Goal: Information Seeking & Learning: Learn about a topic

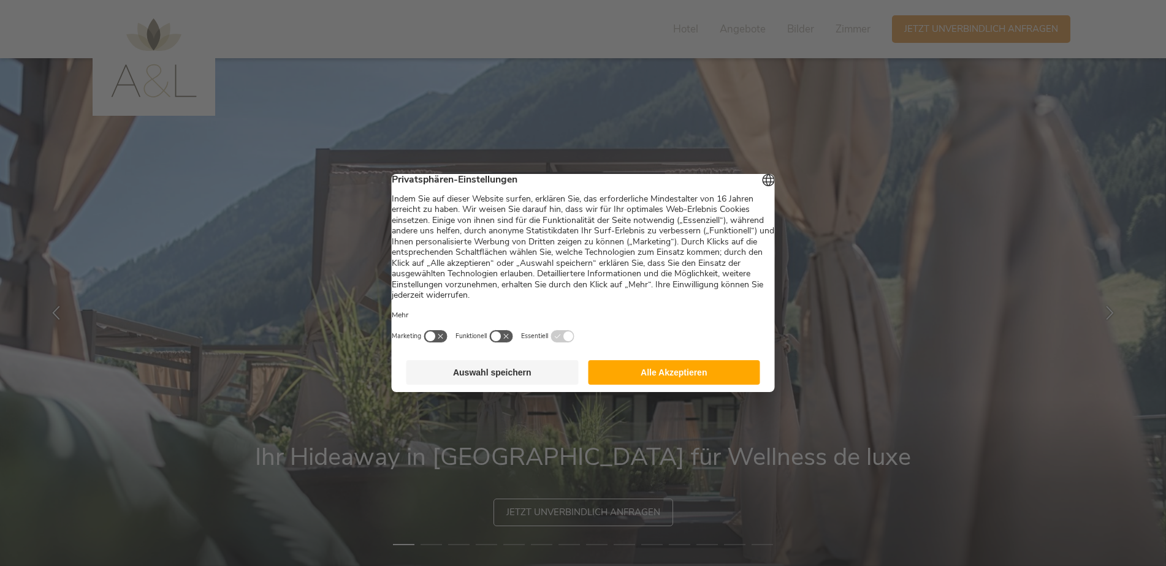
click at [487, 375] on button "Auswahl speichern" at bounding box center [492, 372] width 172 height 25
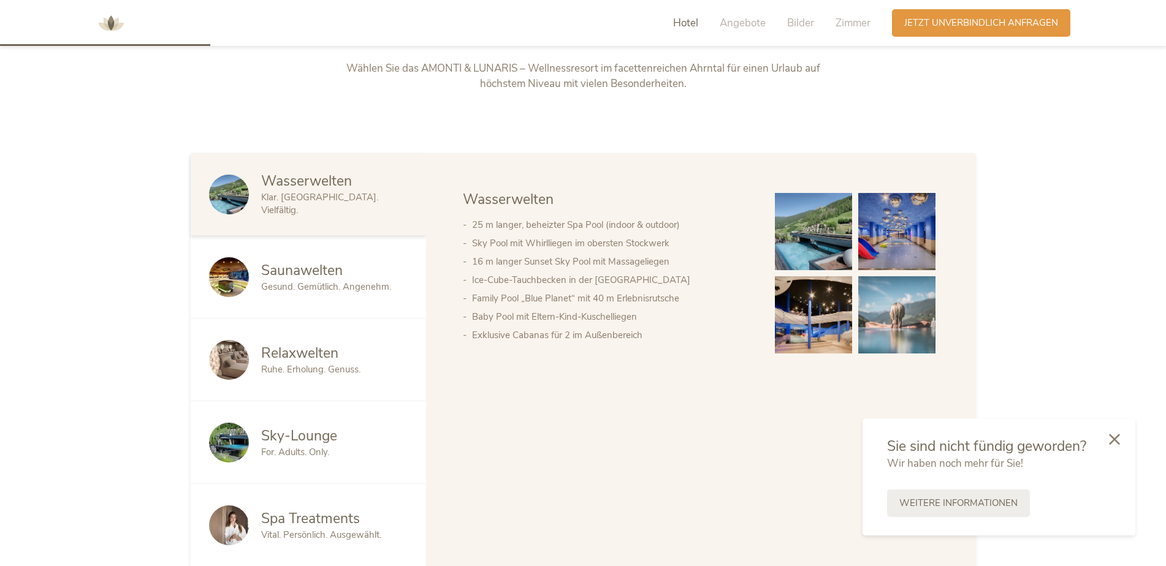
scroll to position [654, 0]
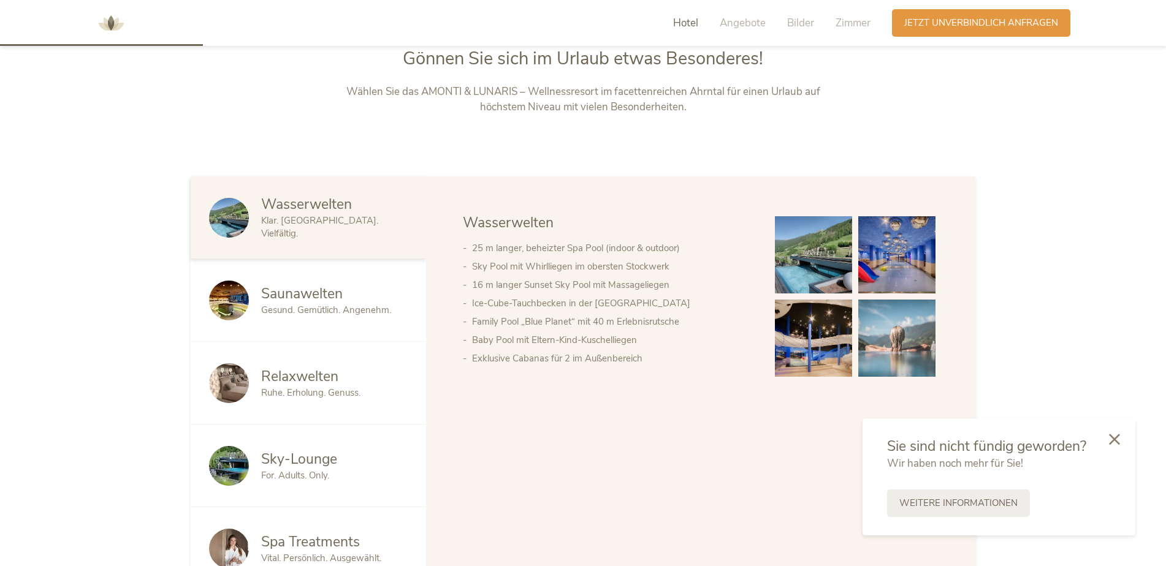
click at [811, 271] on img at bounding box center [813, 254] width 77 height 77
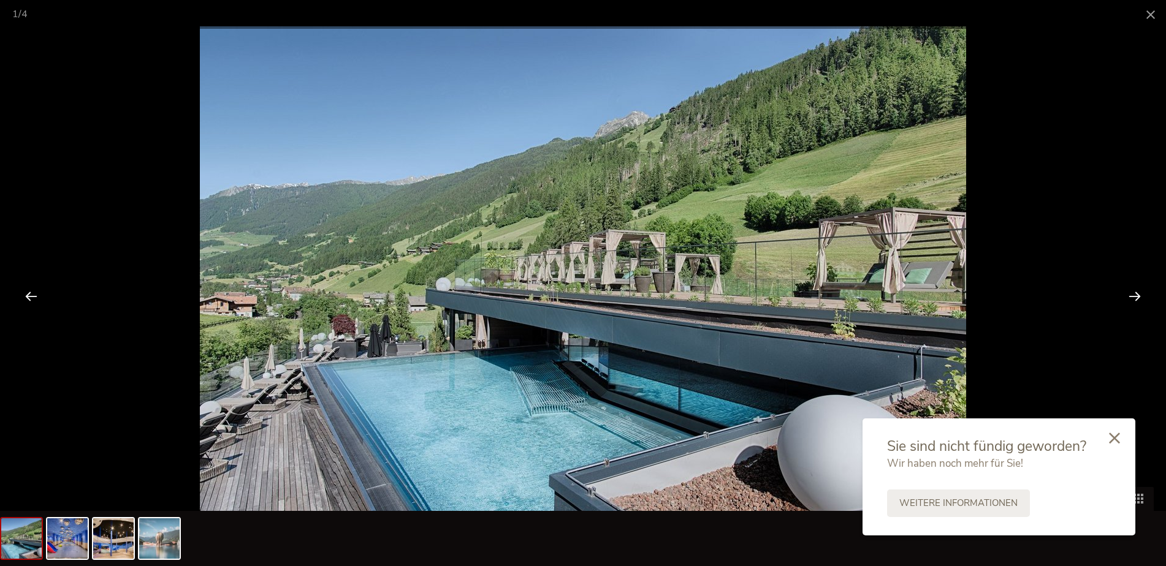
click at [1121, 439] on div at bounding box center [1114, 439] width 42 height 44
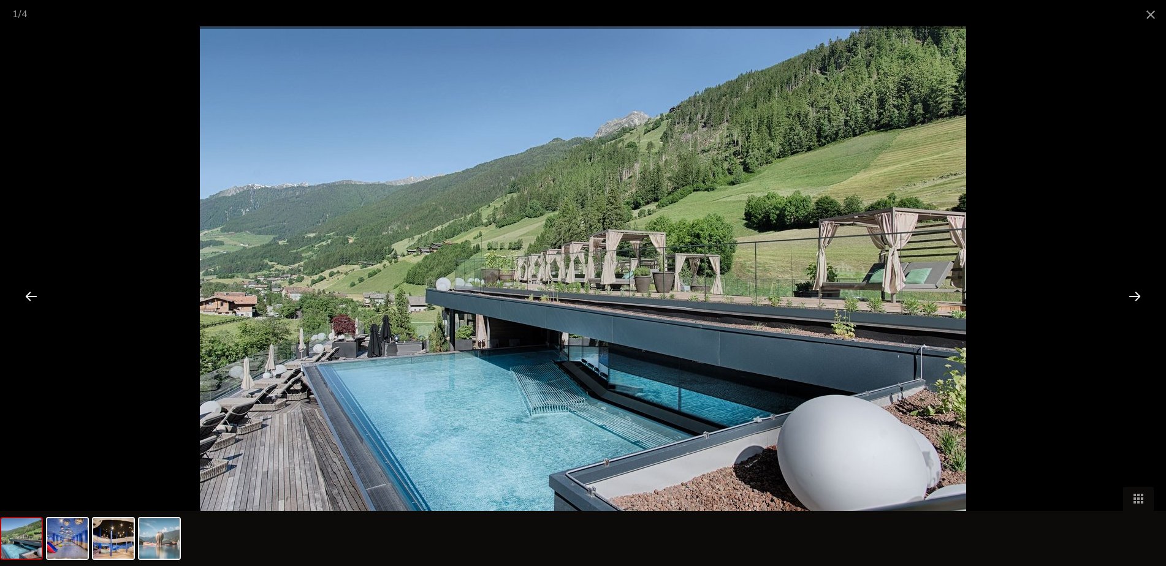
click at [1134, 297] on div at bounding box center [1134, 296] width 38 height 38
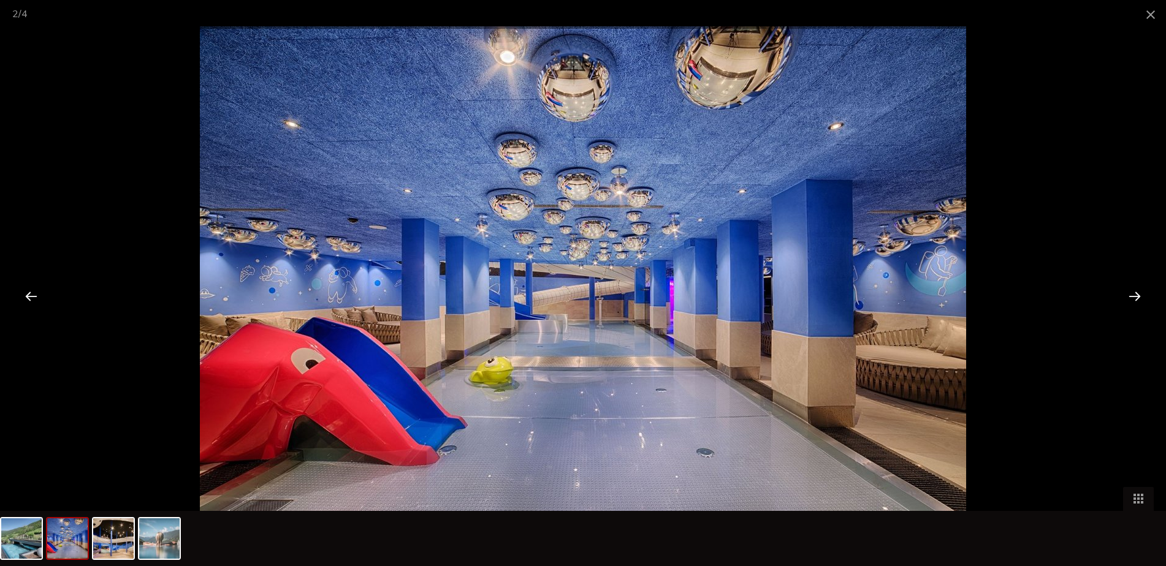
click at [1134, 297] on div at bounding box center [1134, 296] width 38 height 38
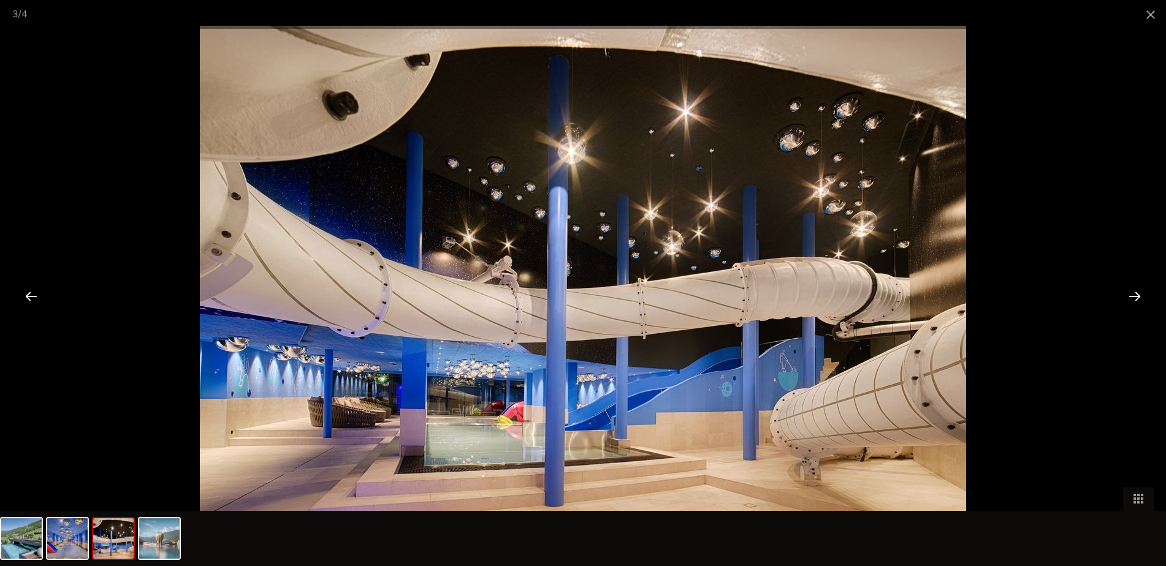
click at [1134, 297] on div at bounding box center [1134, 296] width 38 height 38
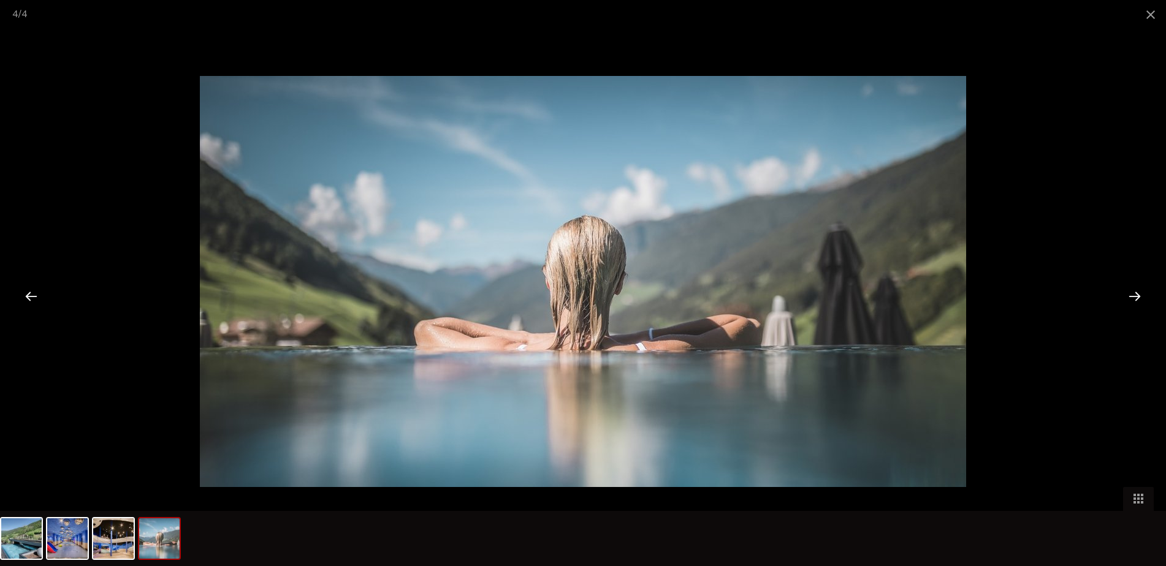
click at [1134, 297] on div at bounding box center [1134, 296] width 38 height 38
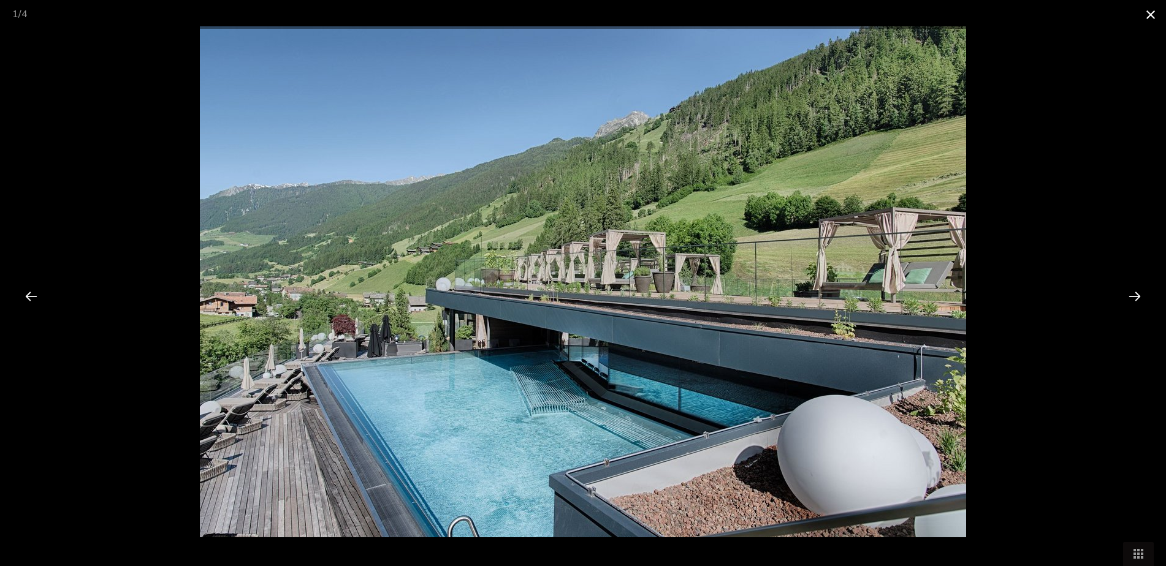
click at [1149, 8] on span at bounding box center [1150, 14] width 31 height 29
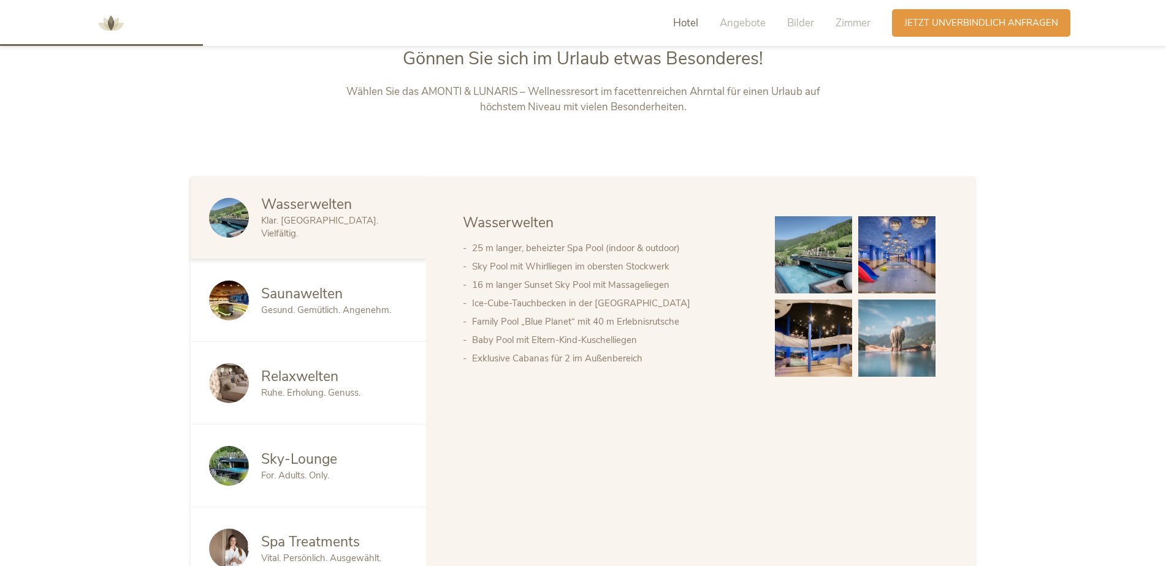
click at [301, 301] on span "Saunawelten" at bounding box center [302, 293] width 82 height 19
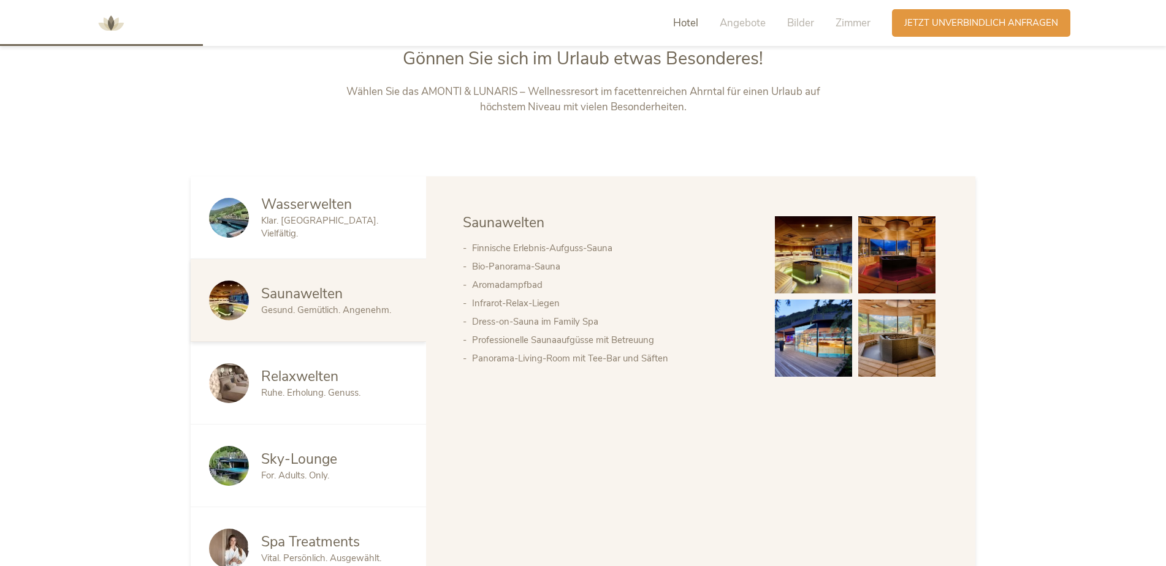
click at [813, 252] on img at bounding box center [813, 254] width 77 height 77
click at [265, 388] on span "Ruhe. Erholung. Genuss." at bounding box center [310, 393] width 99 height 12
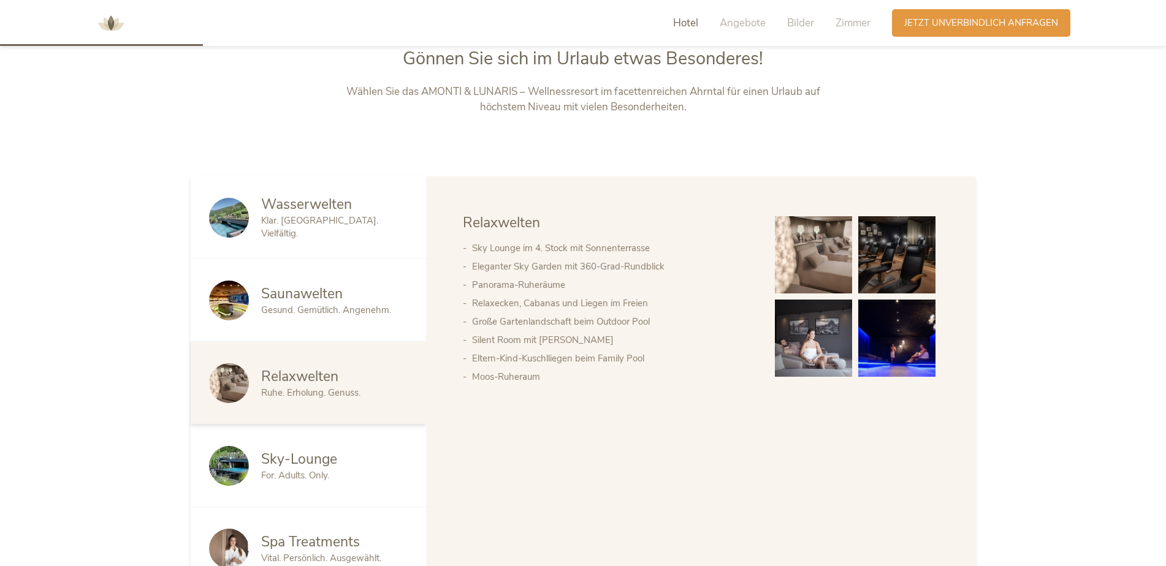
click at [275, 461] on span "Sky-Lounge" at bounding box center [299, 459] width 76 height 19
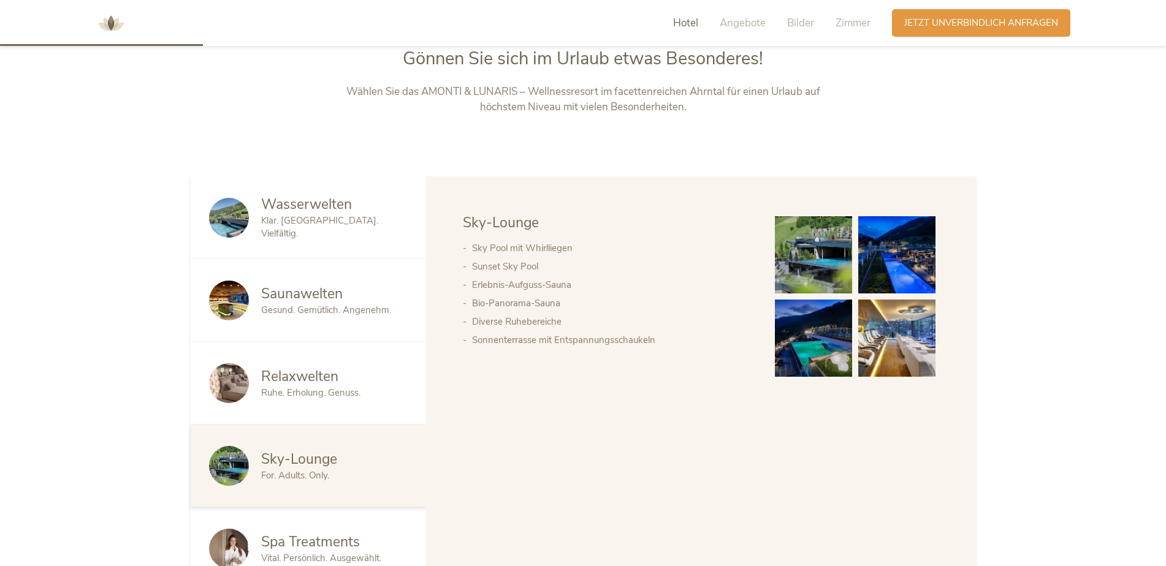
click at [820, 254] on img at bounding box center [813, 254] width 77 height 77
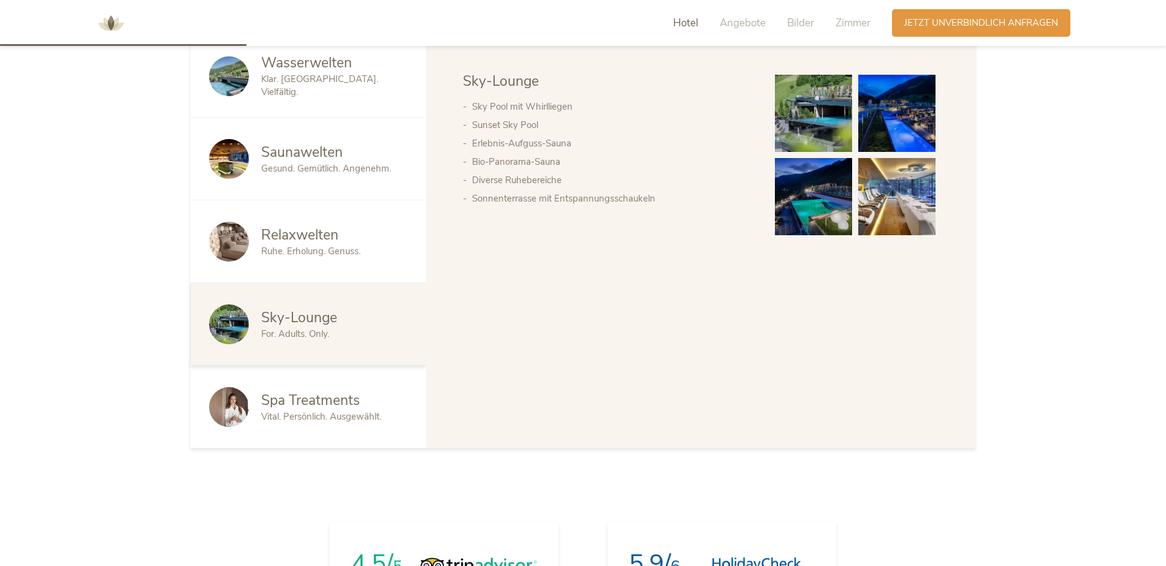
scroll to position [817, 0]
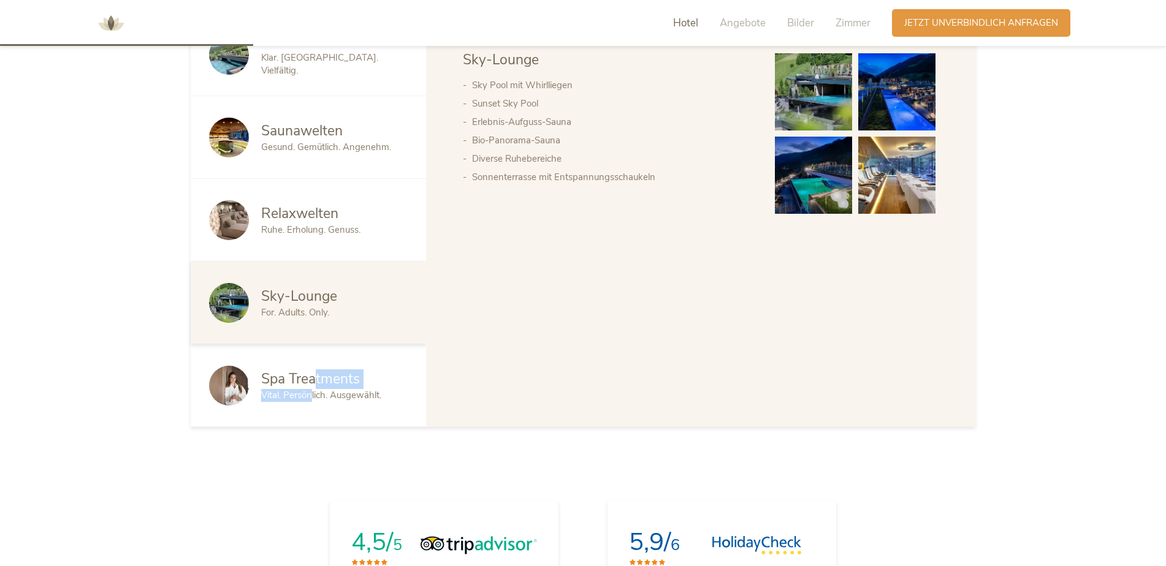
click at [313, 389] on div "Spa Treatments Vital. Persönlich. Ausgewählt." at bounding box center [334, 386] width 146 height 32
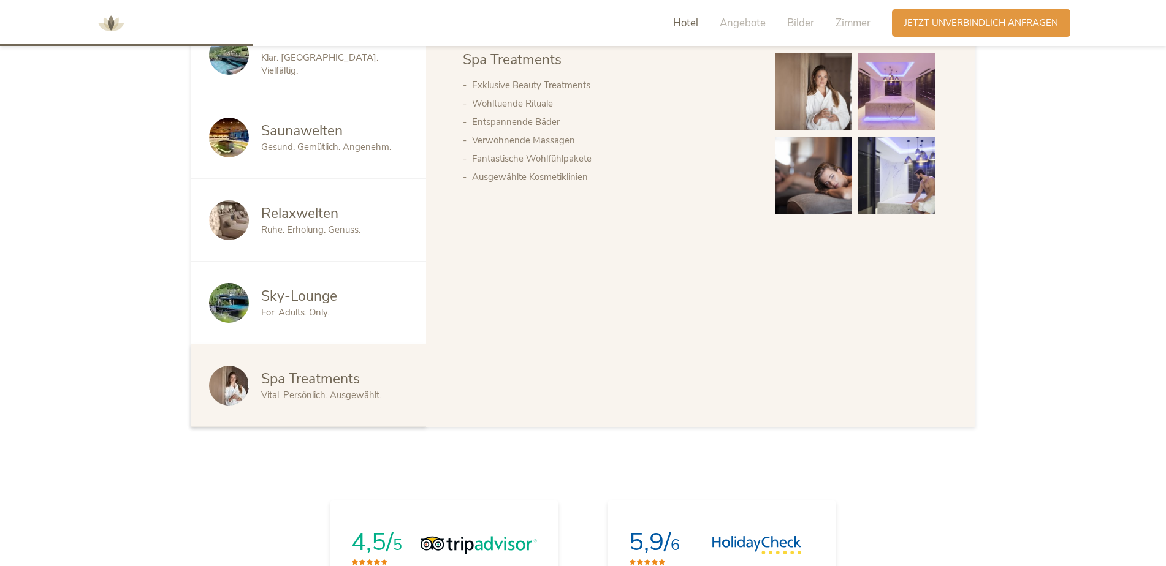
click at [503, 366] on div "Wasserwelten Saunawelten Relaxwelten Sky-Lounge Spa Treatments Wasserwelten 25 …" at bounding box center [700, 220] width 549 height 414
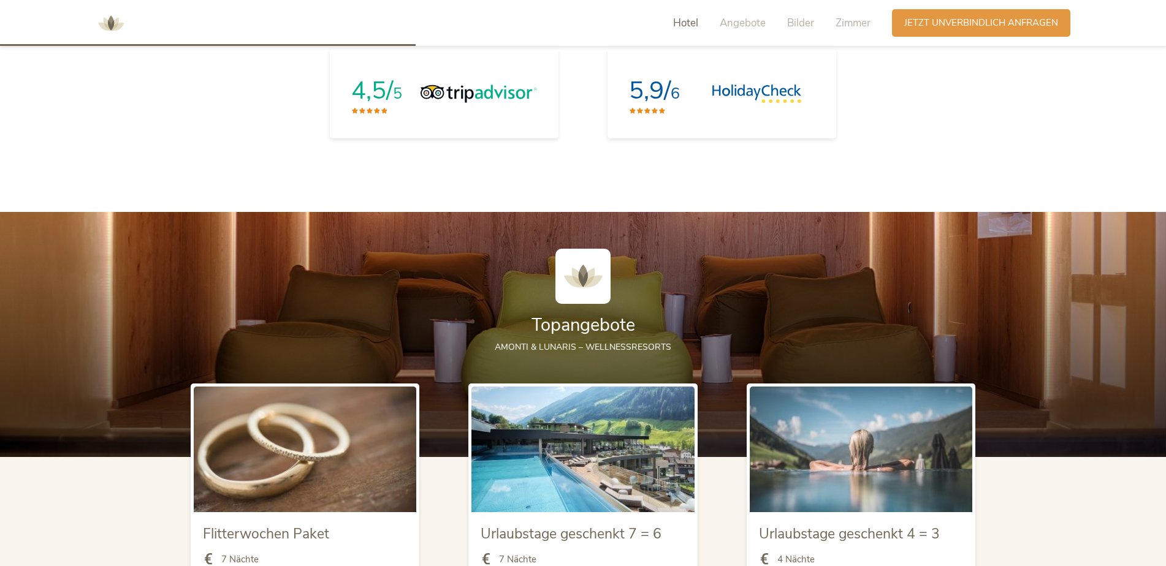
scroll to position [1471, 0]
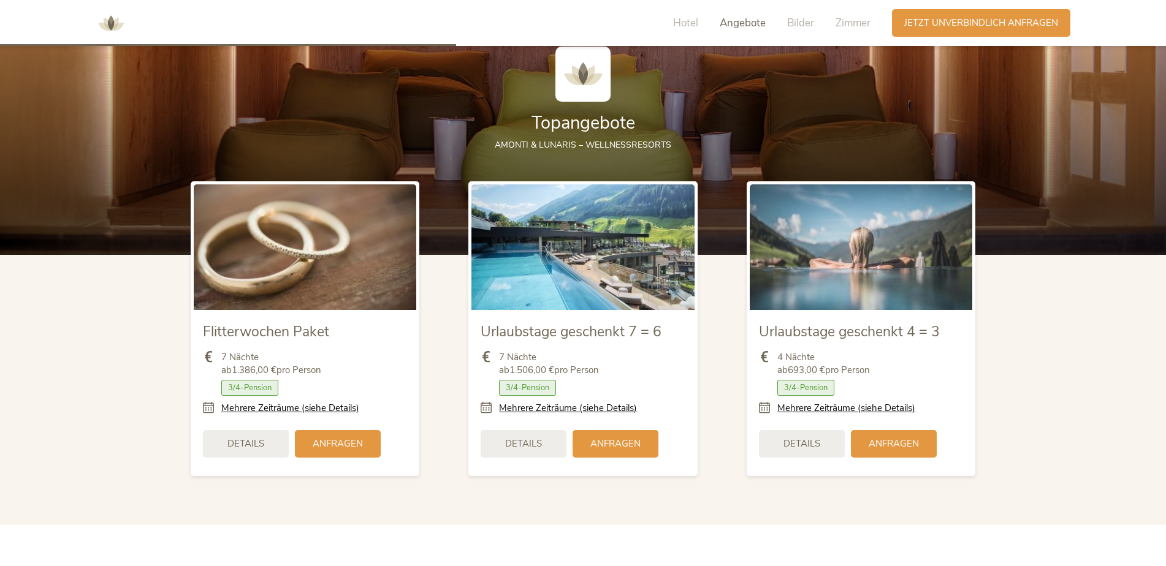
drag, startPoint x: 239, startPoint y: 446, endPoint x: 230, endPoint y: 449, distance: 9.5
click at [230, 449] on span "Details" at bounding box center [245, 444] width 37 height 13
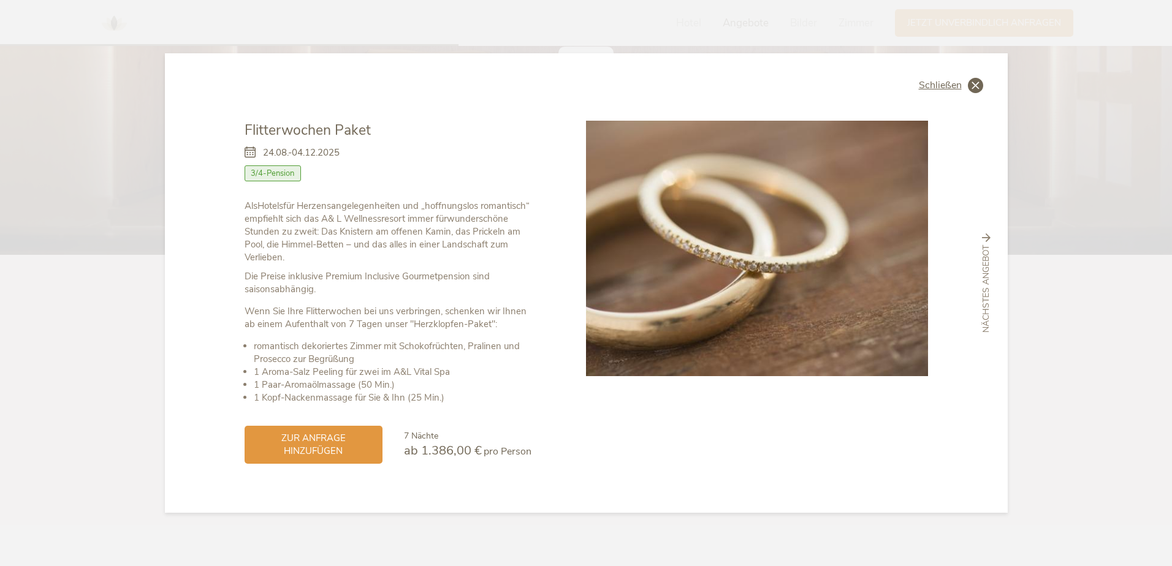
click at [979, 80] on icon at bounding box center [975, 85] width 15 height 15
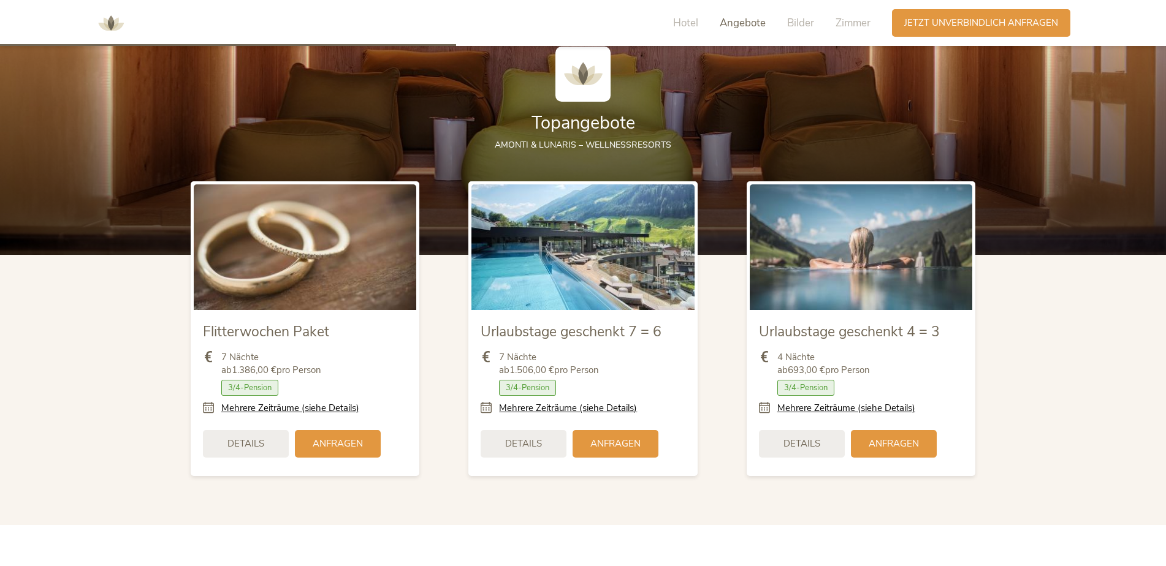
click at [567, 329] on span "Urlaubstage geschenkt 7 = 6" at bounding box center [570, 331] width 181 height 19
click at [528, 444] on span "Details" at bounding box center [523, 442] width 37 height 13
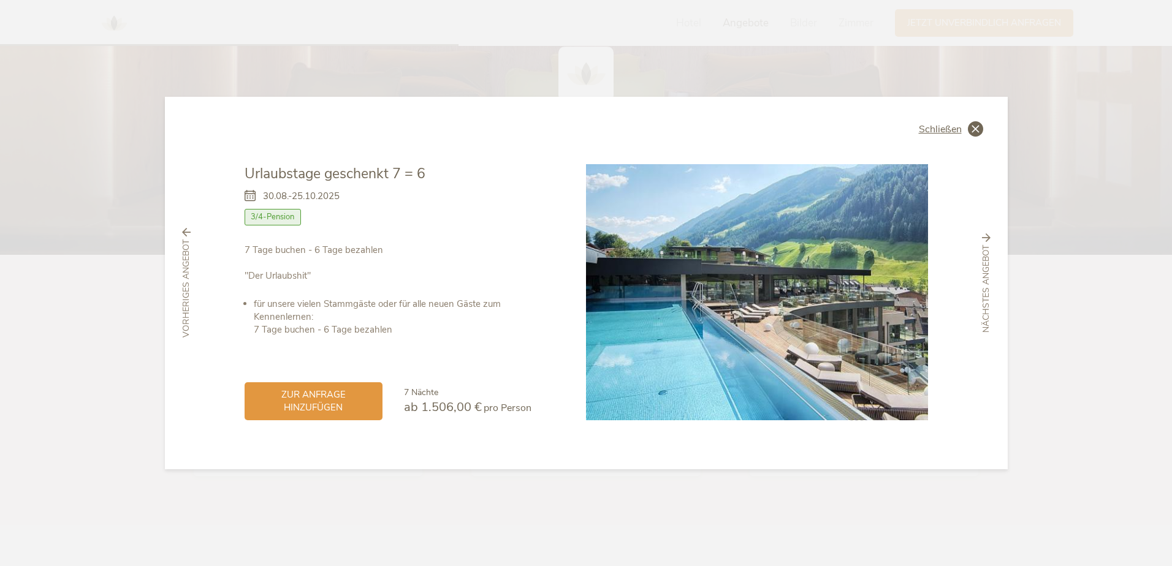
click at [975, 130] on icon at bounding box center [975, 128] width 15 height 15
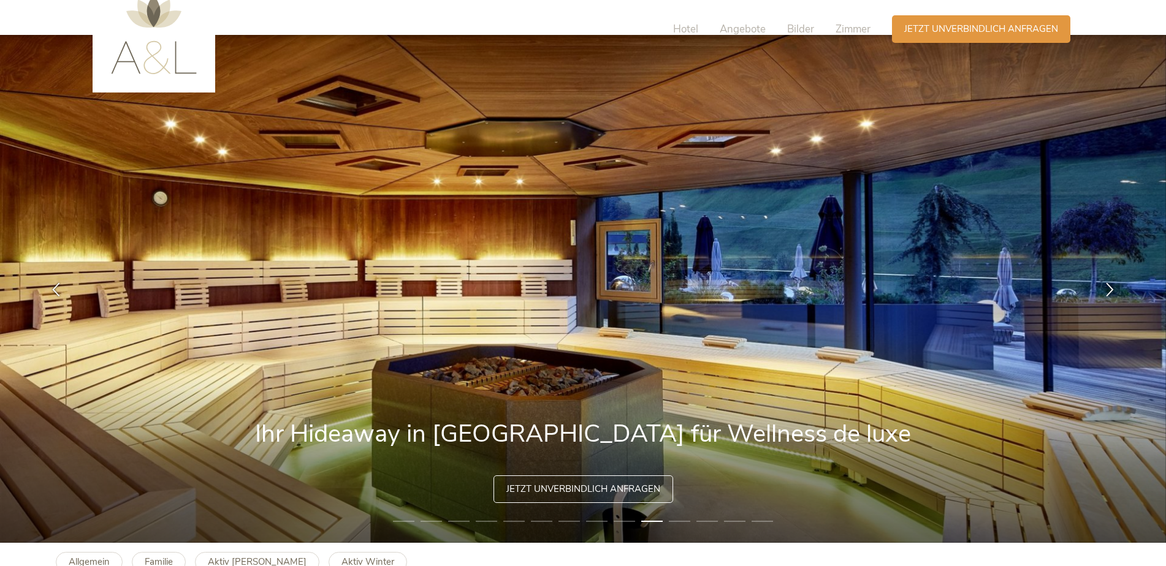
scroll to position [0, 0]
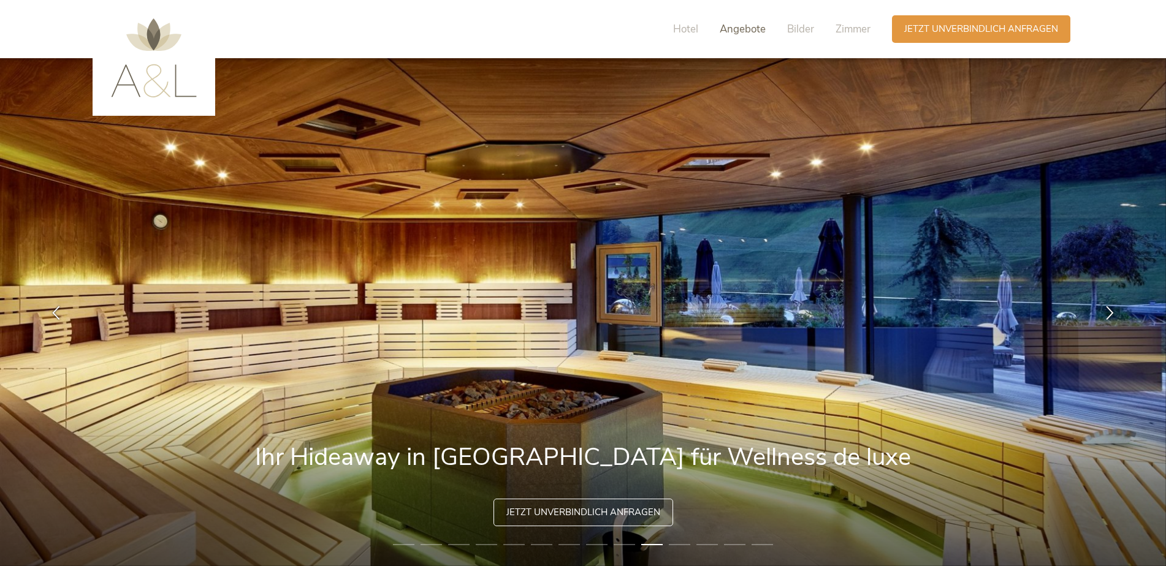
click at [733, 27] on span "Angebote" at bounding box center [742, 29] width 46 height 14
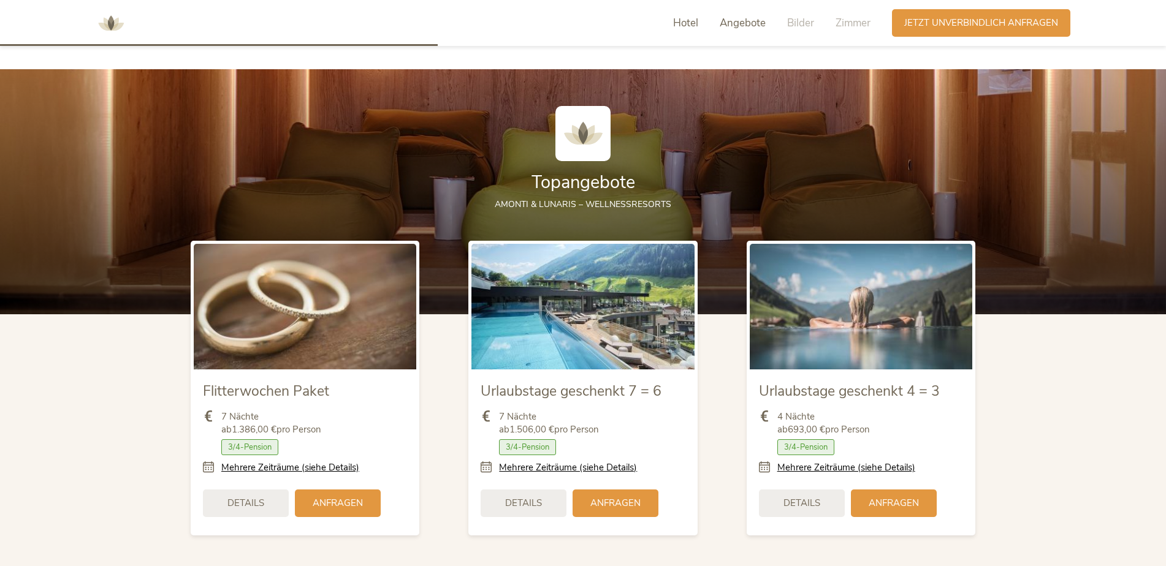
scroll to position [1419, 0]
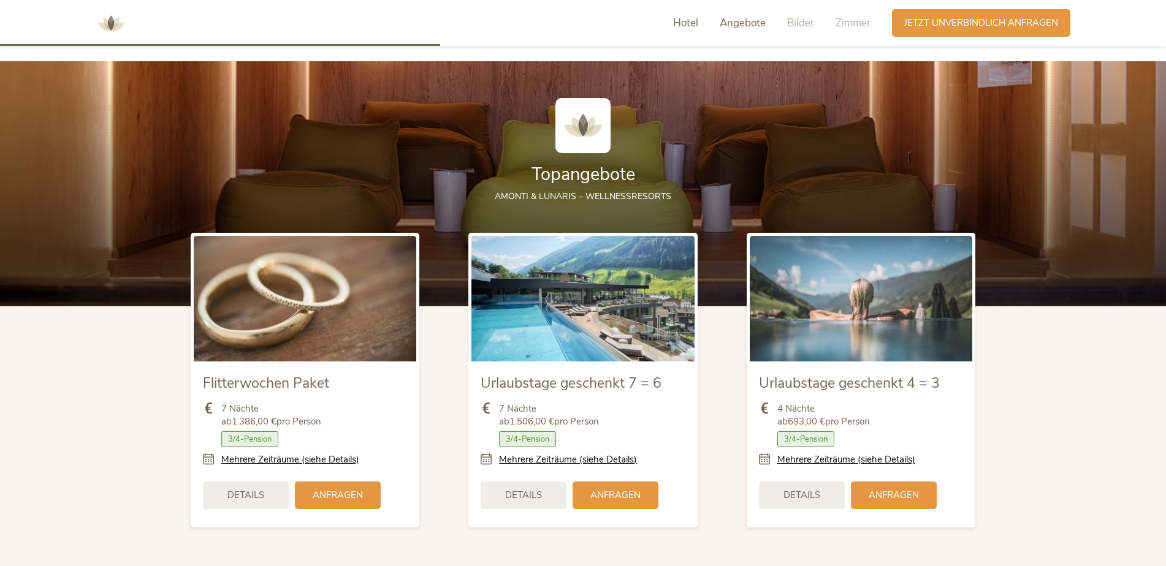
click at [677, 25] on span "Hotel" at bounding box center [685, 23] width 25 height 14
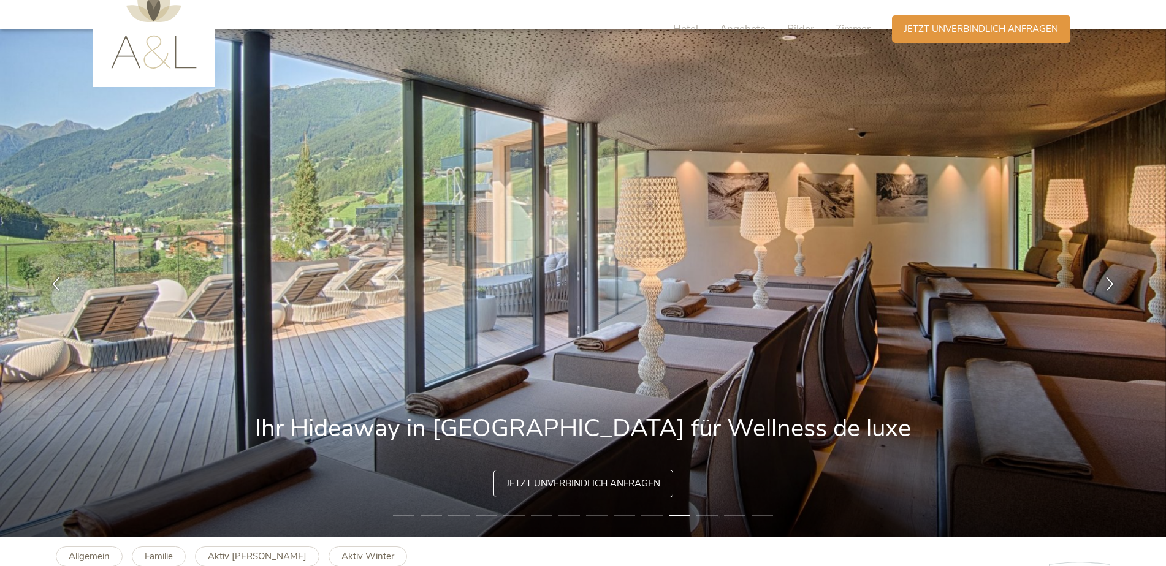
scroll to position [0, 0]
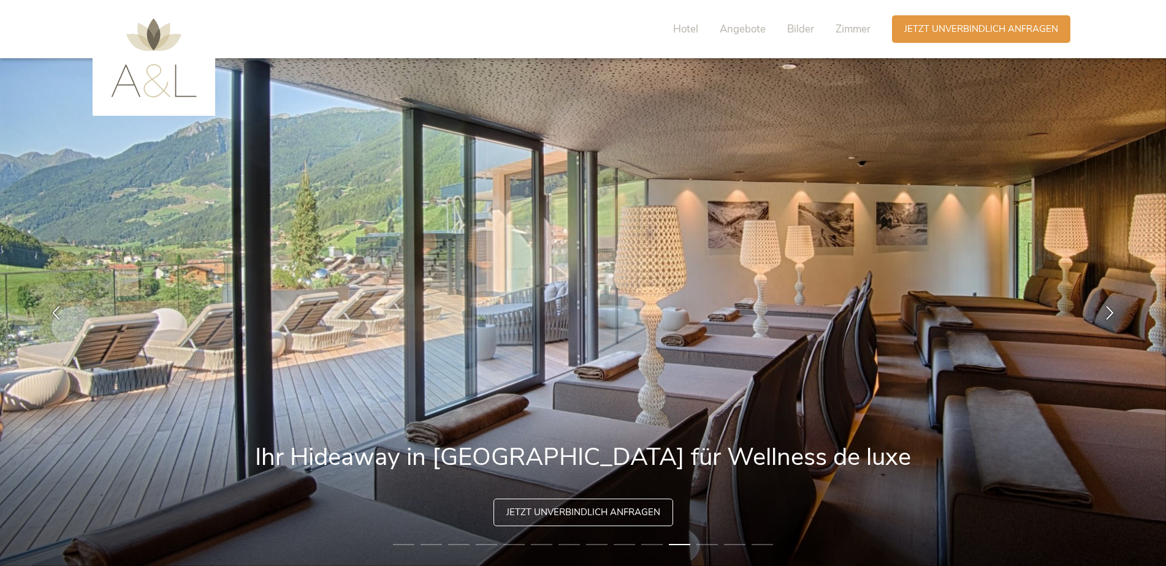
click at [111, 80] on img at bounding box center [154, 57] width 86 height 79
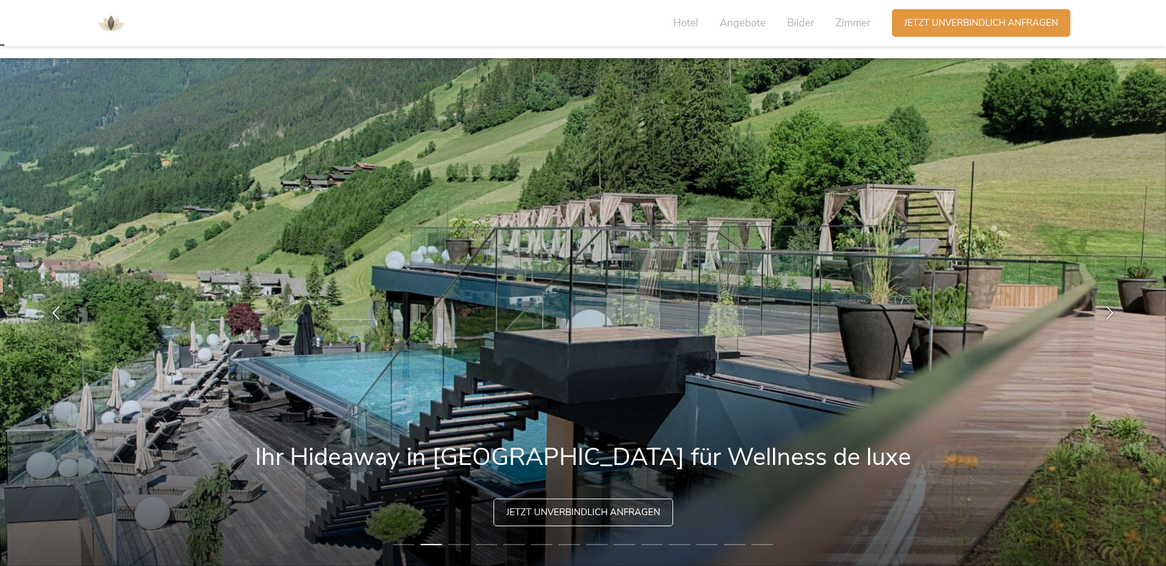
scroll to position [164, 0]
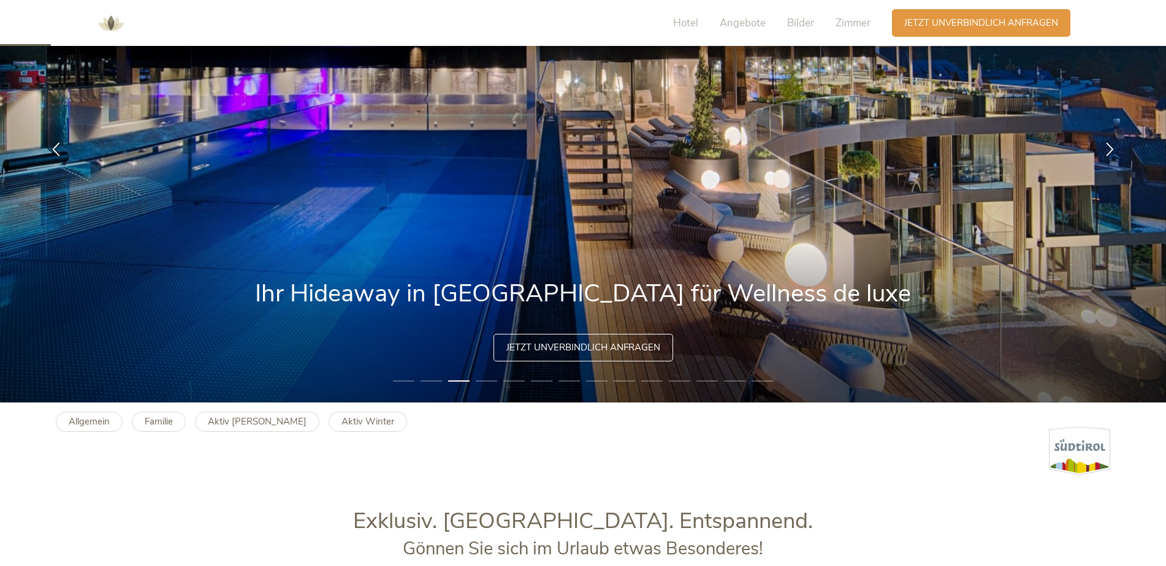
click at [560, 355] on div "Jetzt unverbindlich anfragen" at bounding box center [583, 348] width 180 height 28
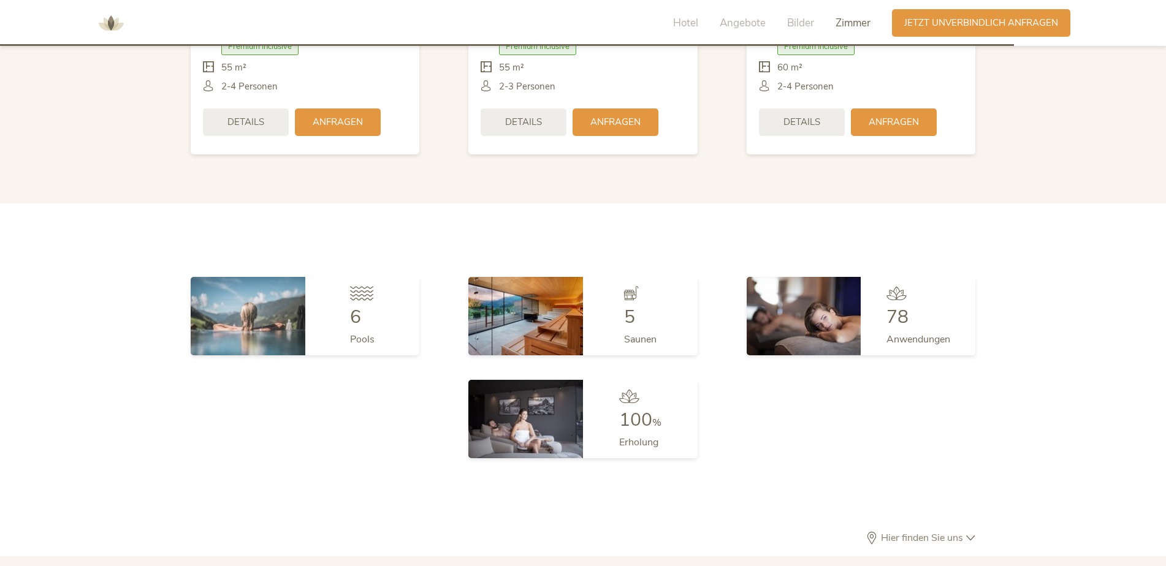
scroll to position [3270, 0]
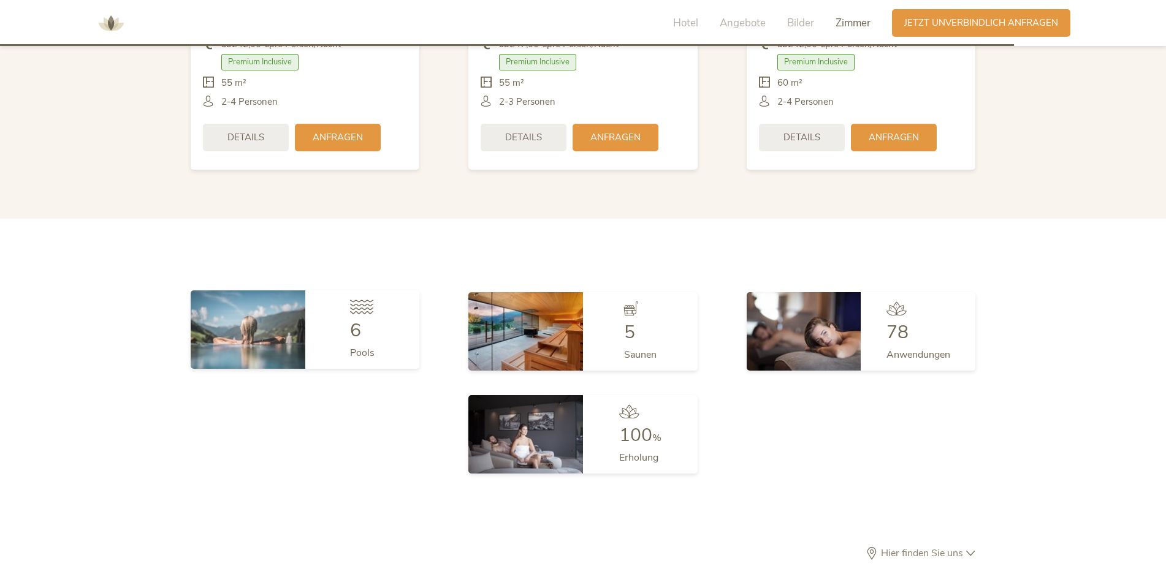
click at [294, 306] on img at bounding box center [248, 329] width 115 height 78
click at [372, 307] on icon at bounding box center [361, 307] width 23 height 14
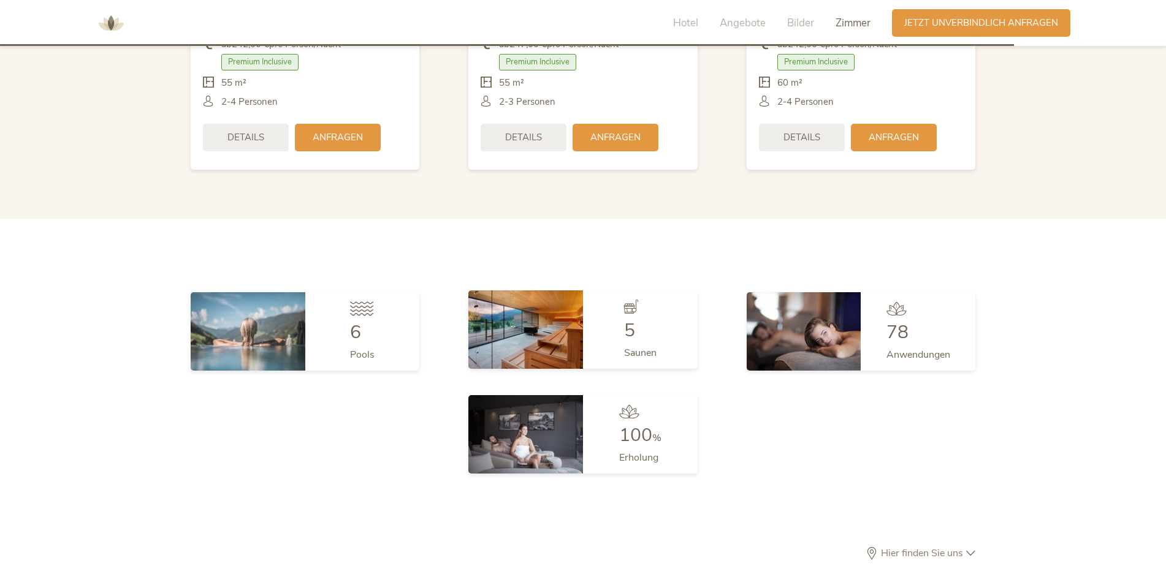
click at [636, 341] on div "Saunen" at bounding box center [640, 350] width 32 height 20
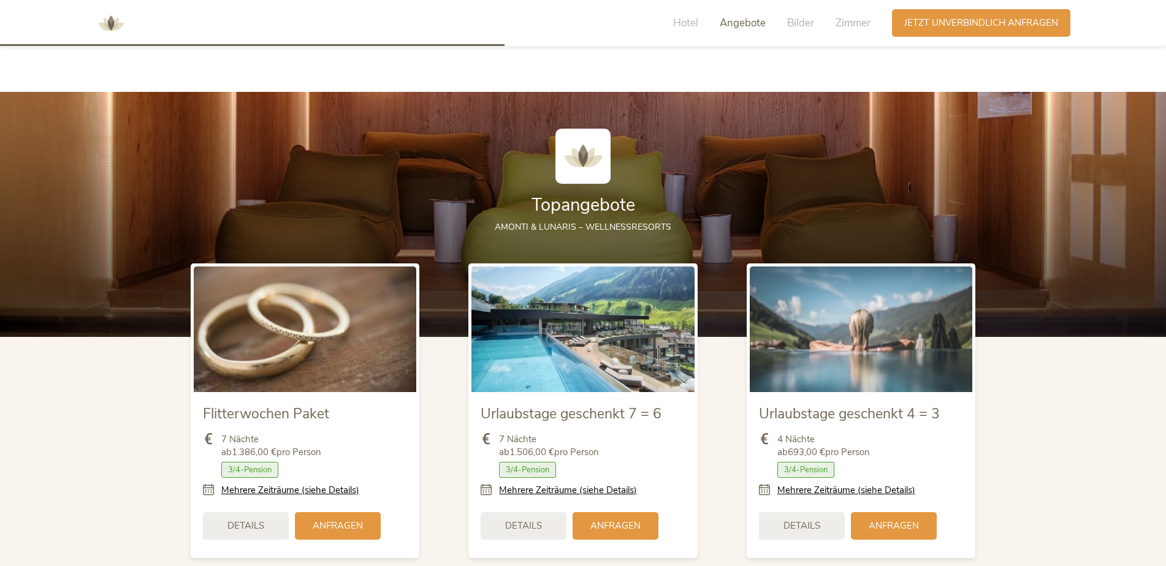
scroll to position [1309, 0]
